Goal: Information Seeking & Learning: Check status

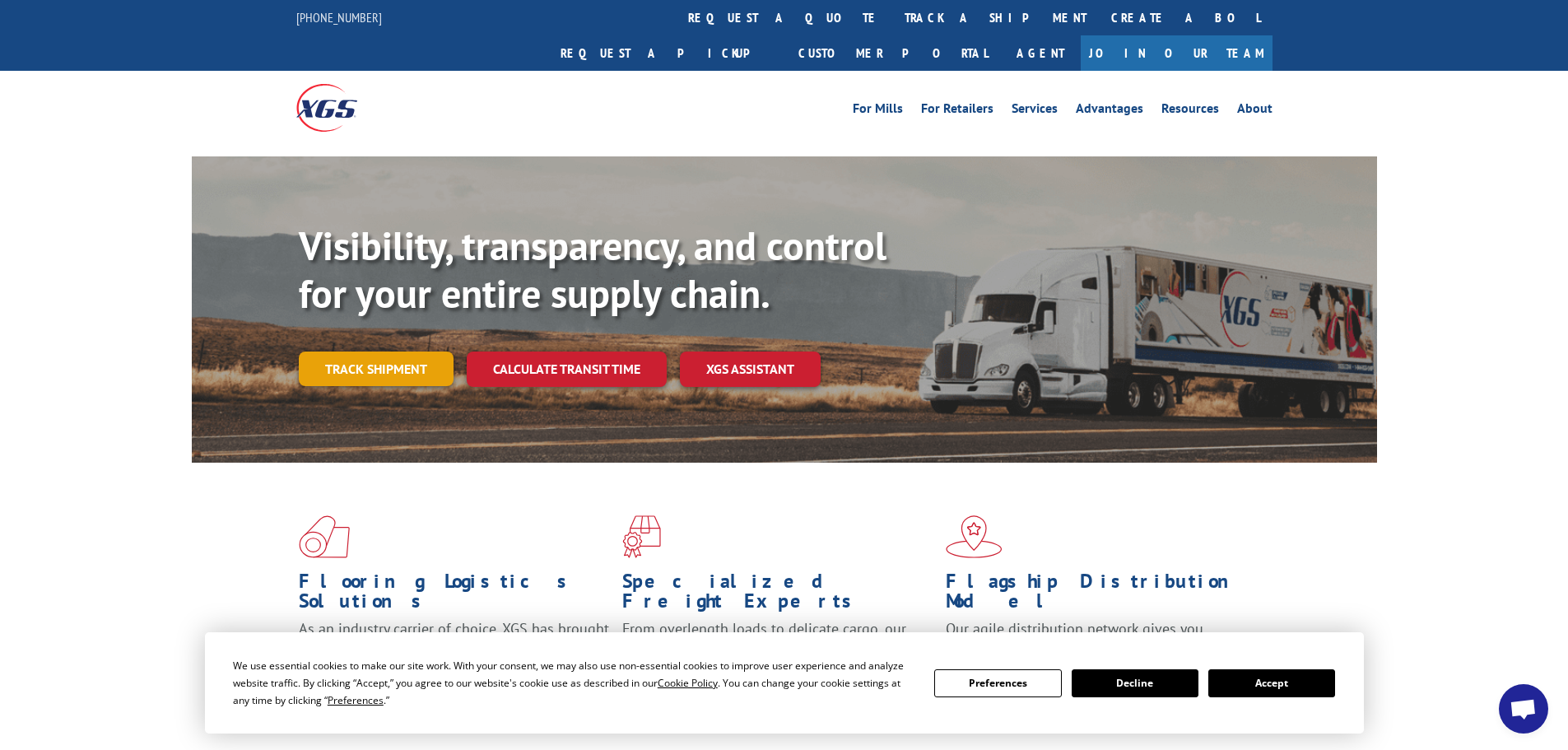
click at [384, 352] on link "Track shipment" at bounding box center [376, 369] width 155 height 34
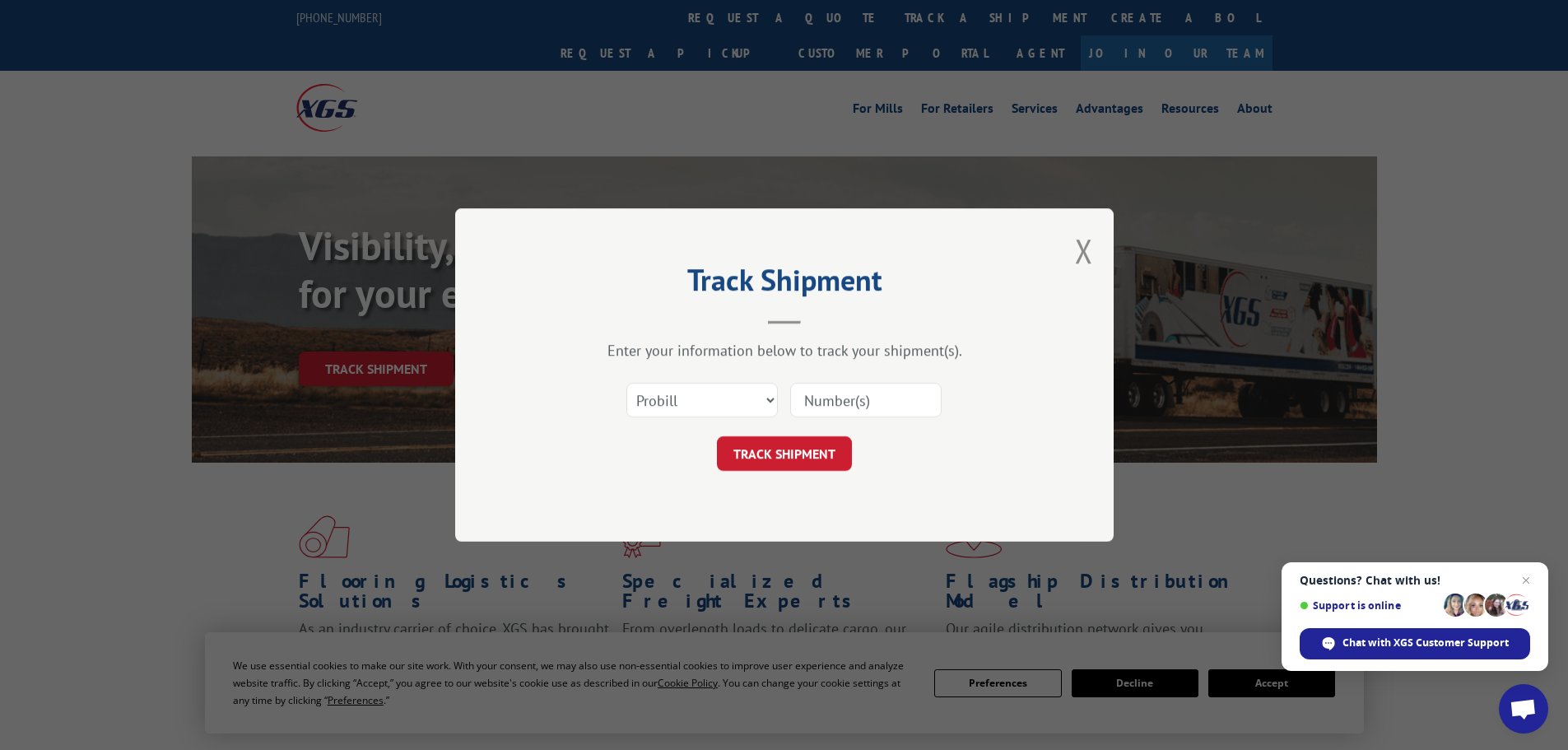
click at [845, 412] on input at bounding box center [867, 400] width 151 height 34
paste input "17639460"
type input "17639460"
click at [792, 455] on button "TRACK SHIPMENT" at bounding box center [784, 453] width 135 height 34
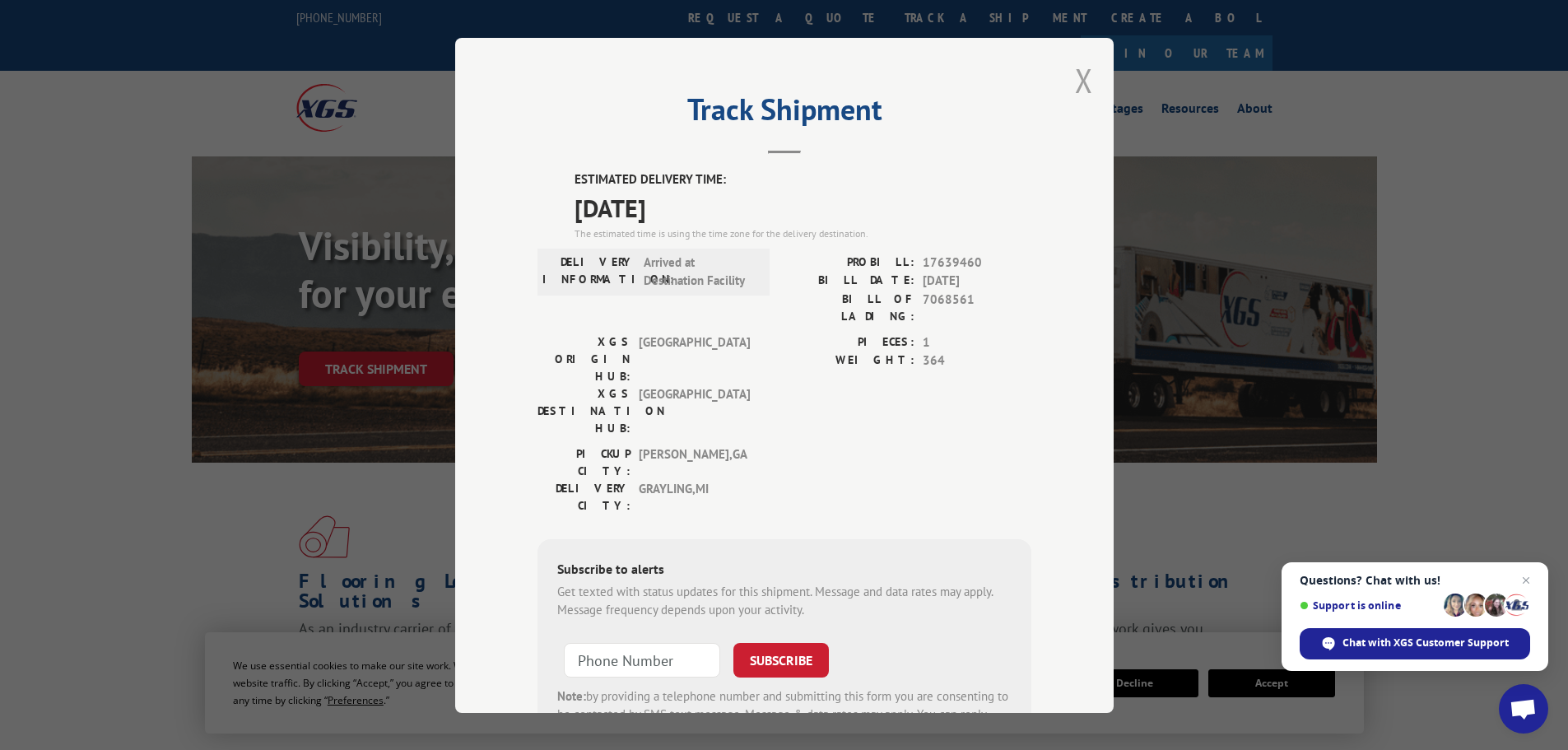
click at [1079, 79] on button "Close modal" at bounding box center [1085, 80] width 18 height 43
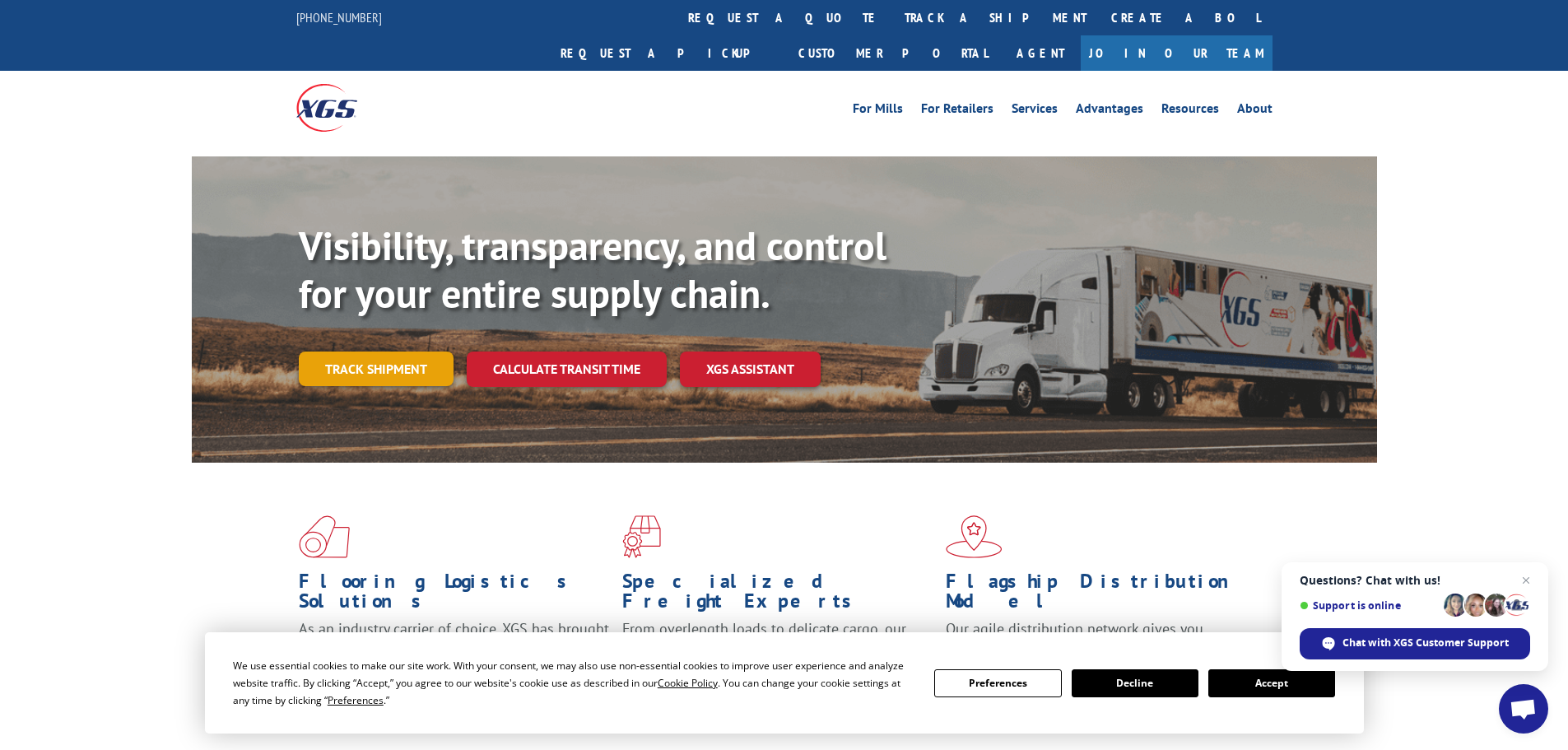
click at [365, 352] on link "Track shipment" at bounding box center [376, 369] width 155 height 34
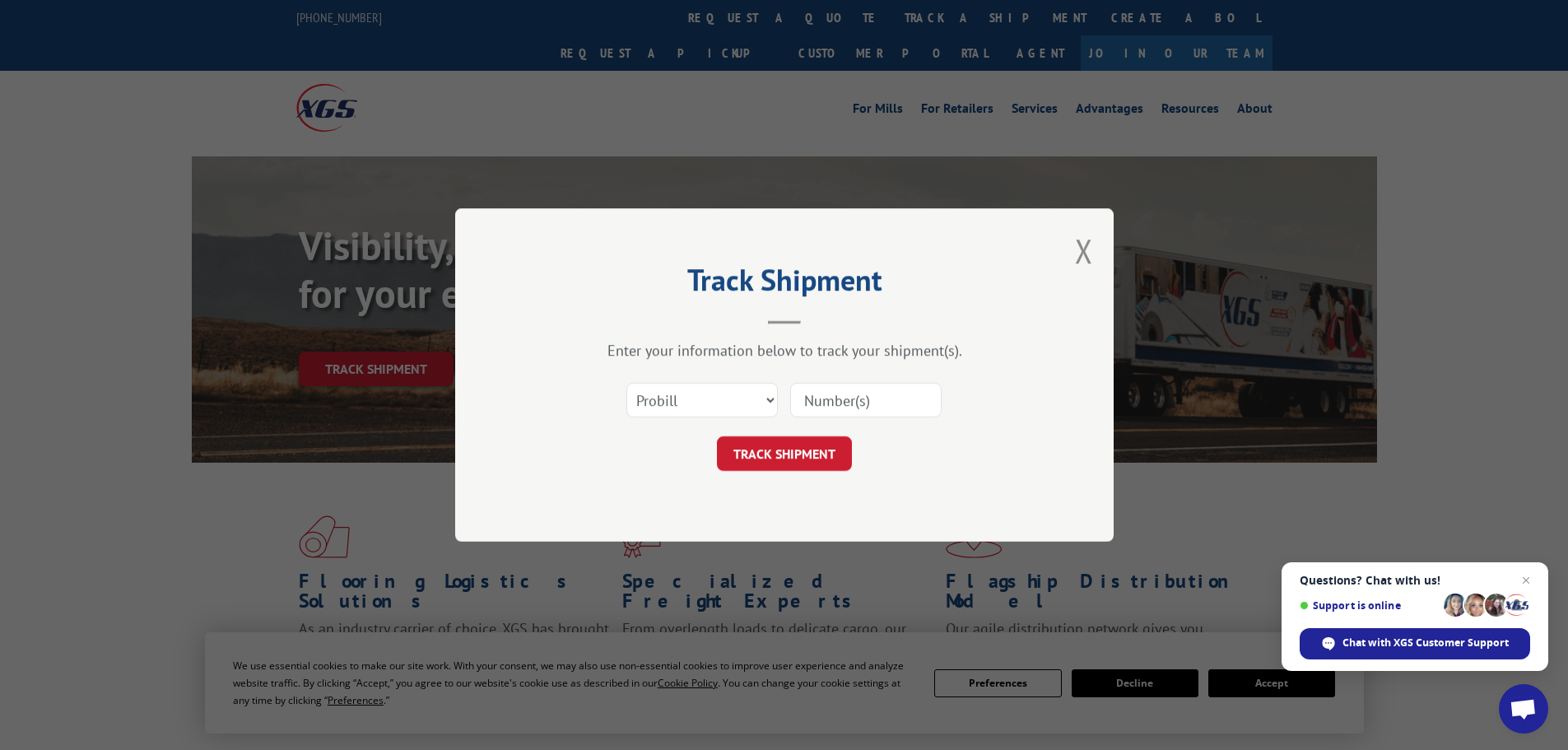
click at [892, 403] on input at bounding box center [867, 400] width 151 height 34
paste input "17479978"
type input "17479978"
click at [801, 457] on button "TRACK SHIPMENT" at bounding box center [784, 453] width 135 height 34
